Goal: Task Accomplishment & Management: Complete application form

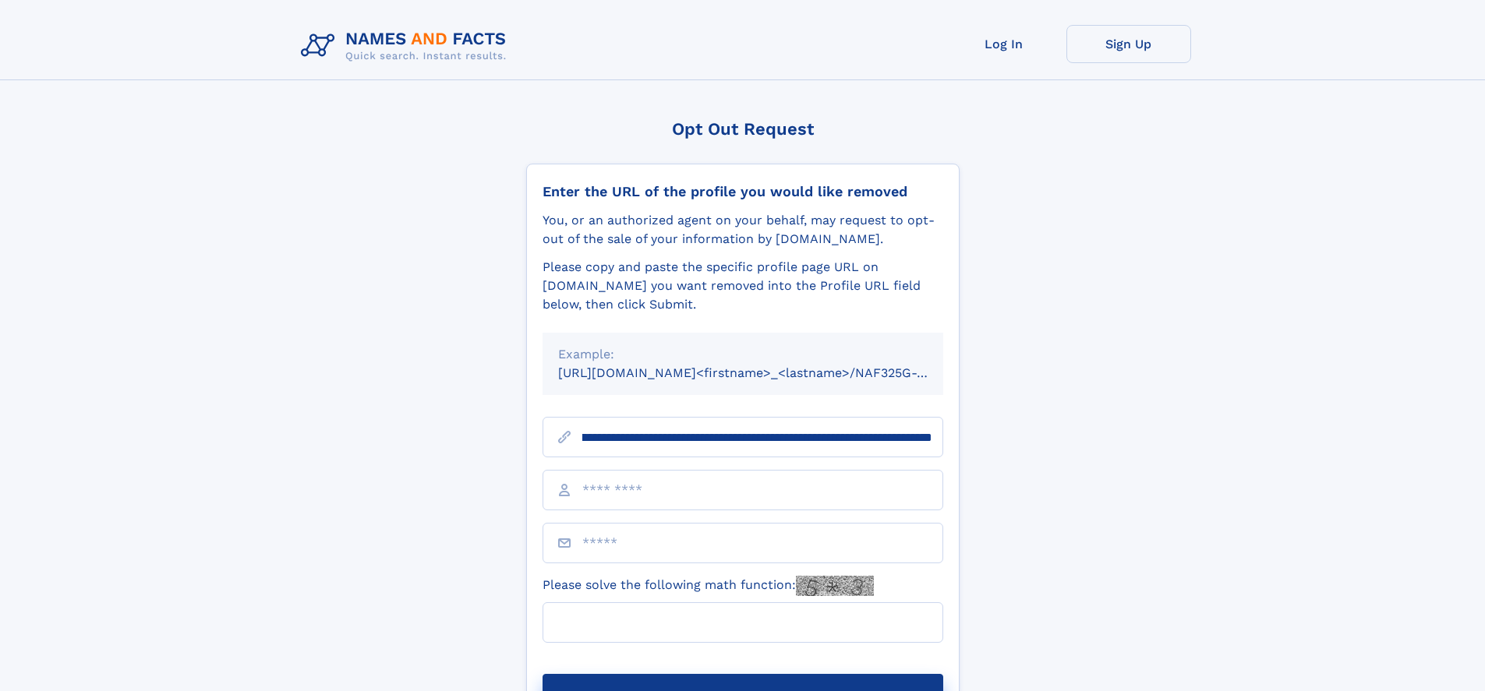
scroll to position [0, 170]
type input "**********"
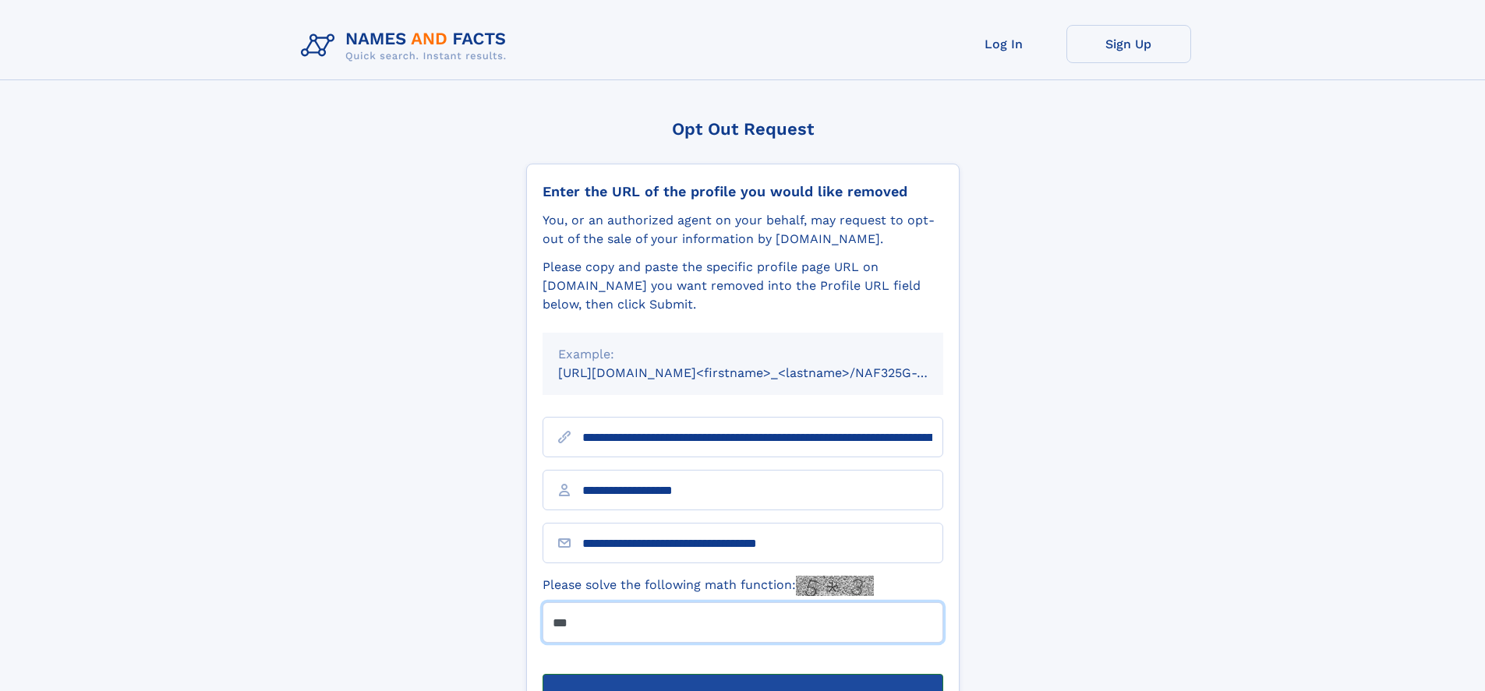
type input "***"
click at [742, 674] on button "Submit Opt Out Request" at bounding box center [742, 699] width 401 height 50
